Goal: Transaction & Acquisition: Purchase product/service

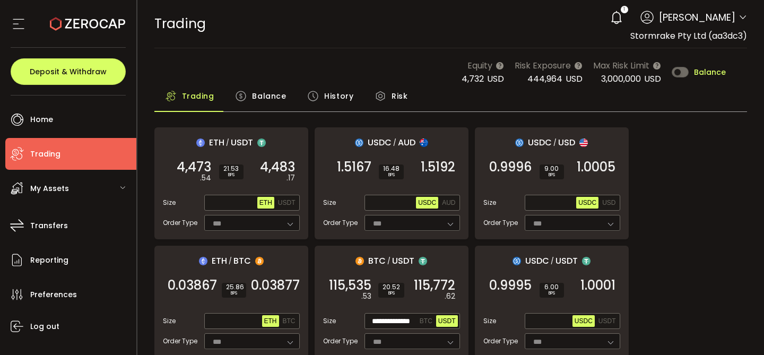
scroll to position [0, 230]
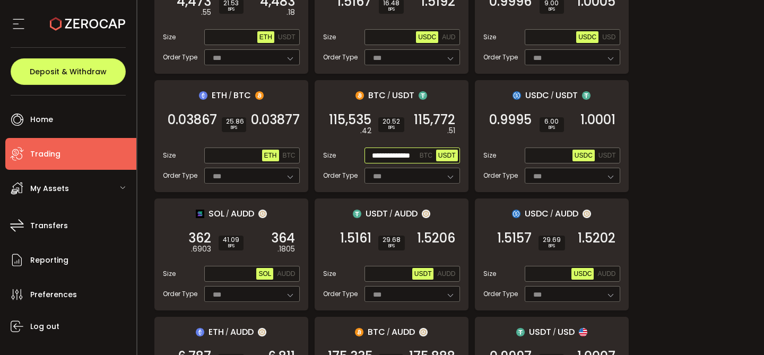
click at [389, 151] on input "**********" at bounding box center [392, 156] width 51 height 12
paste input "*"
click at [439, 125] on span "115,773" at bounding box center [434, 120] width 41 height 11
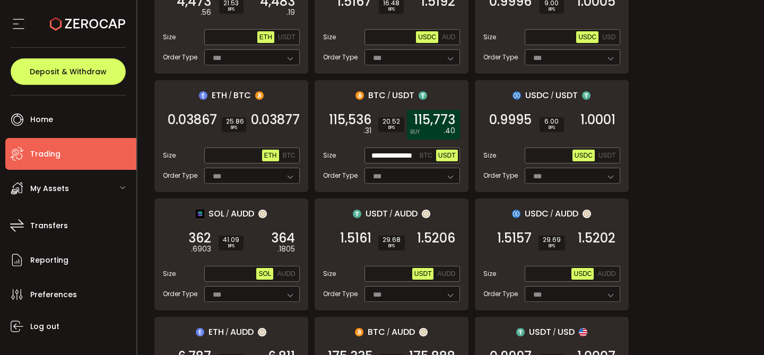
scroll to position [0, 0]
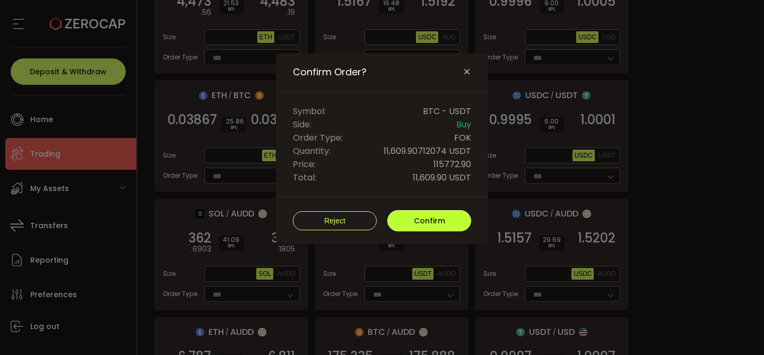
click at [444, 220] on button "Confirm" at bounding box center [429, 220] width 84 height 21
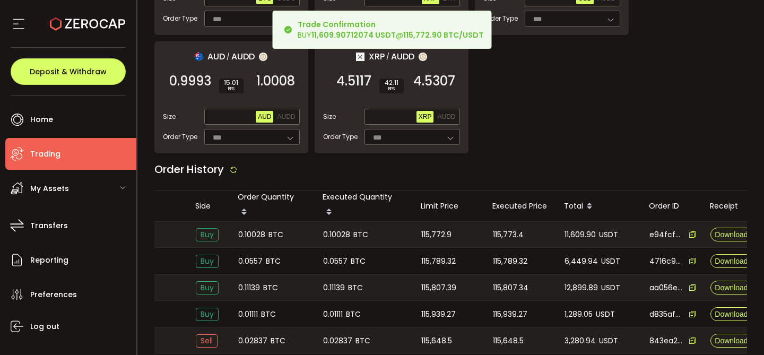
scroll to position [0, 212]
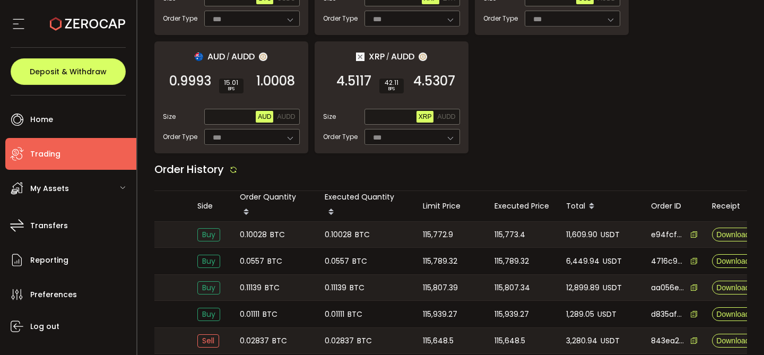
click at [261, 229] on span "0.10028" at bounding box center [253, 235] width 27 height 12
copy span "0.10028"
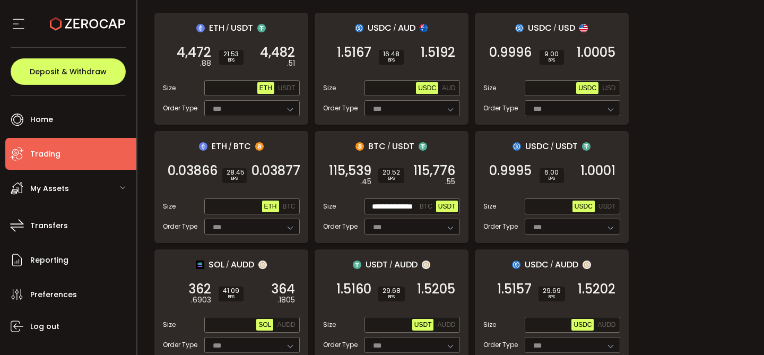
scroll to position [117, 0]
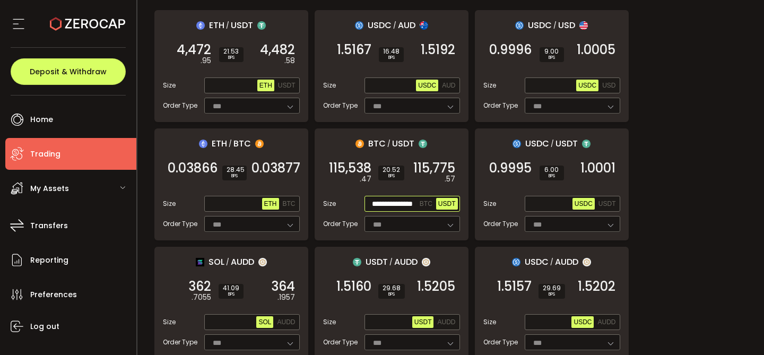
click at [397, 202] on input "**********" at bounding box center [392, 204] width 51 height 12
paste input "text"
click at [448, 173] on em ".58" at bounding box center [450, 178] width 11 height 11
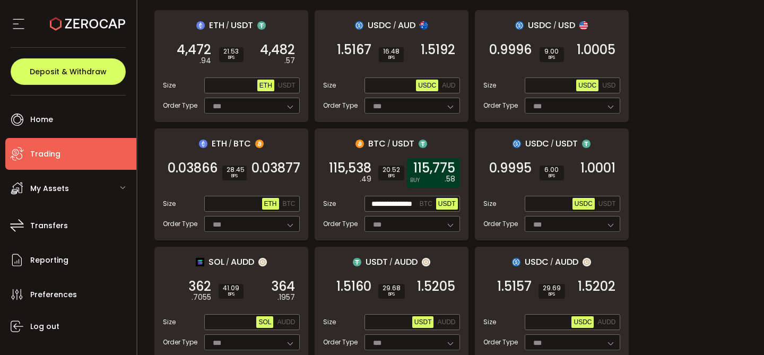
scroll to position [0, 0]
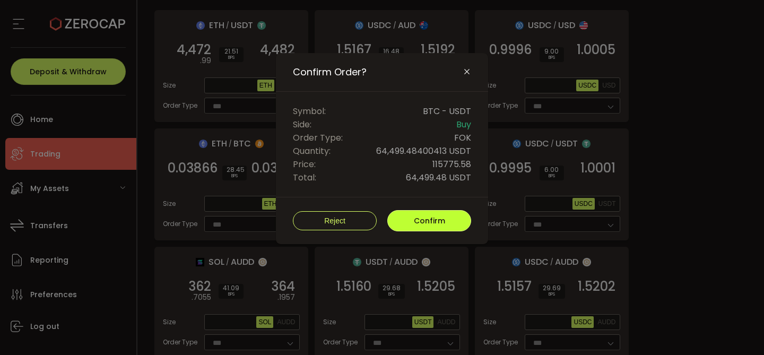
click at [442, 224] on button "Confirm" at bounding box center [429, 220] width 84 height 21
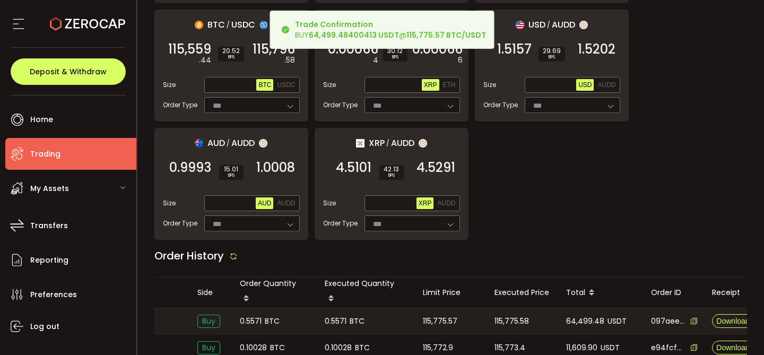
scroll to position [0, 201]
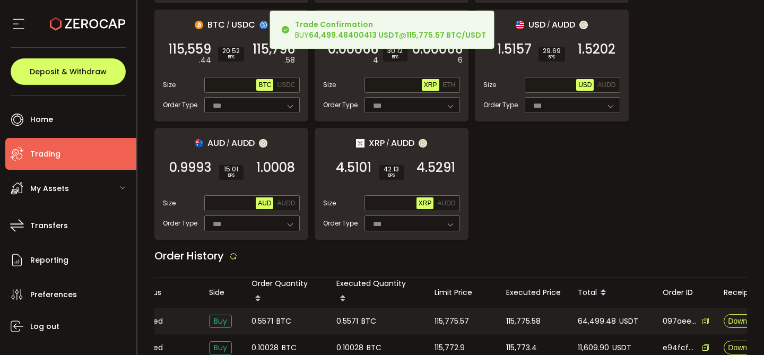
click at [261, 315] on span "0.5571" at bounding box center [262, 321] width 22 height 12
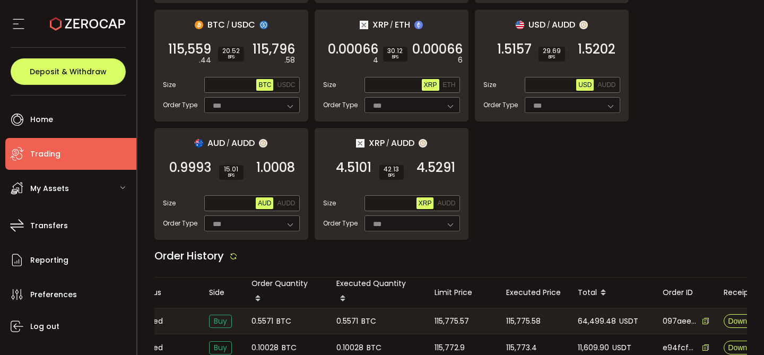
click at [261, 315] on span "0.5571" at bounding box center [262, 321] width 22 height 12
copy span "0.5571"
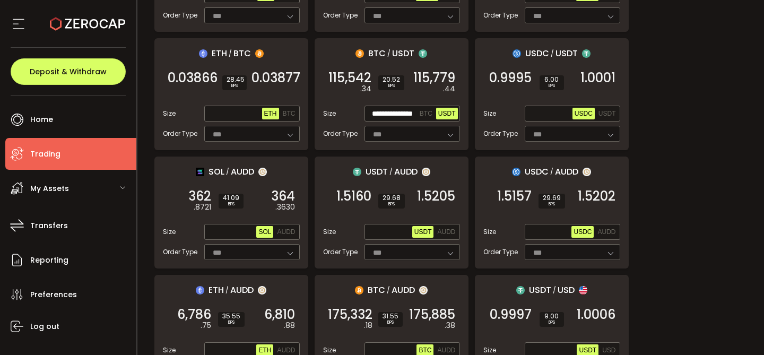
scroll to position [204, 0]
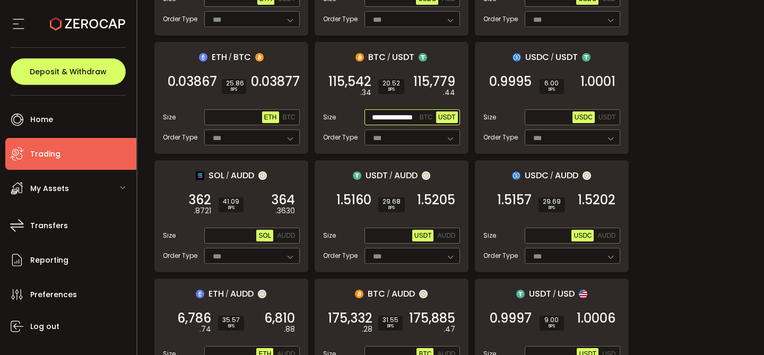
click at [389, 114] on input "**********" at bounding box center [392, 118] width 51 height 12
paste input "text"
type input "**********"
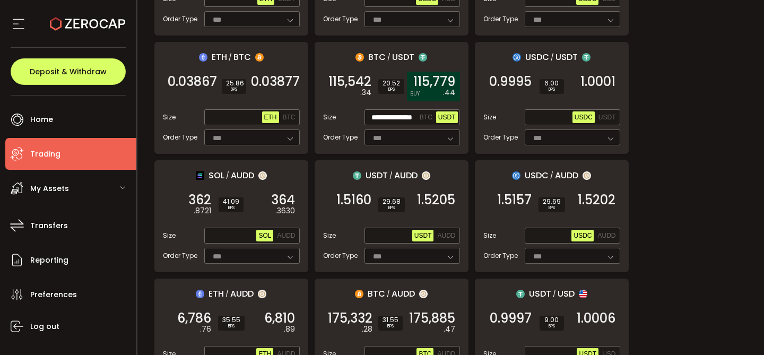
click at [443, 88] on em ".44" at bounding box center [449, 92] width 12 height 11
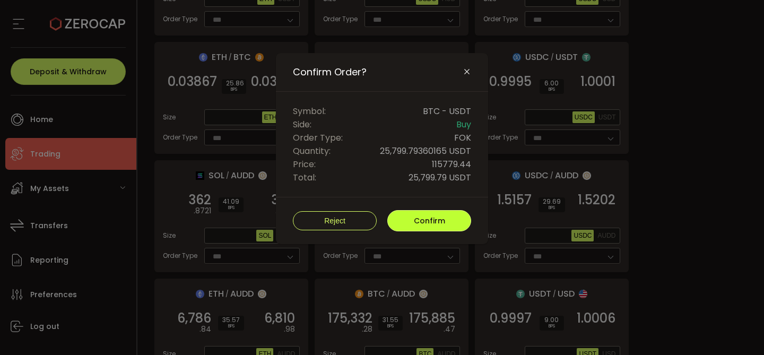
click at [435, 219] on span "Confirm" at bounding box center [429, 220] width 31 height 11
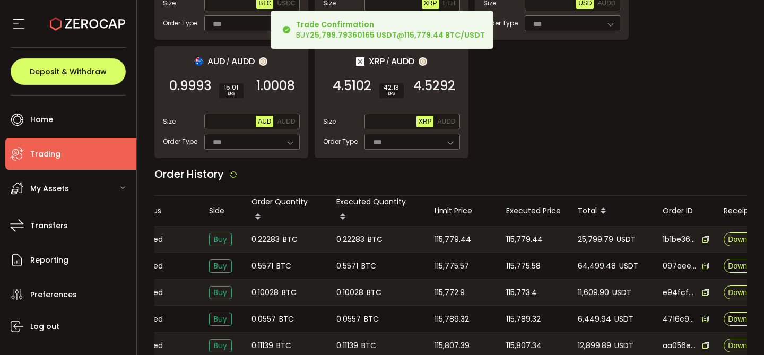
scroll to position [1149, 0]
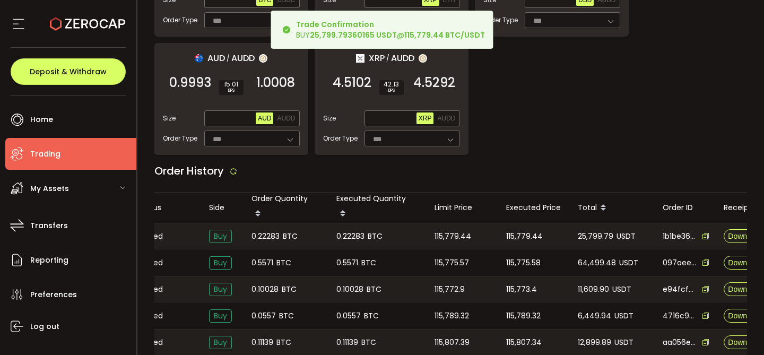
click at [267, 230] on span "0.22283" at bounding box center [265, 236] width 28 height 12
copy span "0.22283"
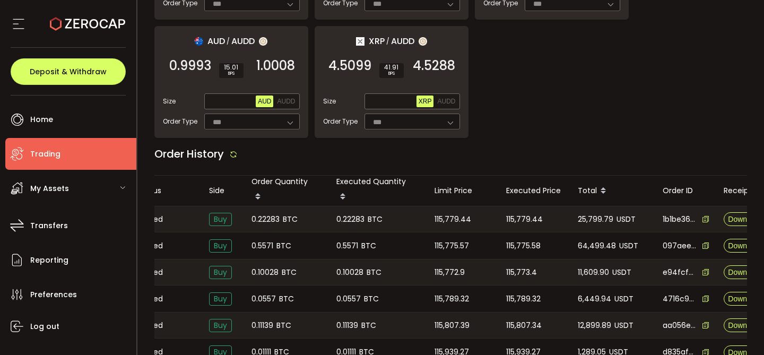
scroll to position [1170, 0]
